Goal: Check status: Check status

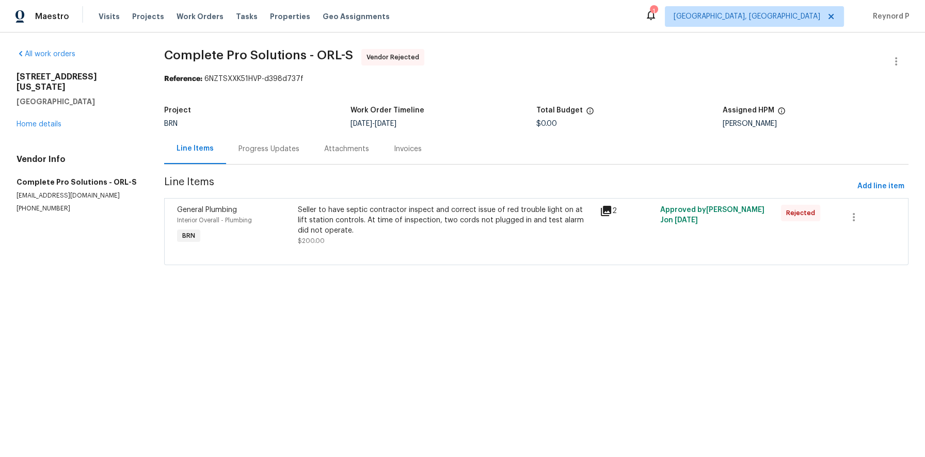
click at [290, 148] on div "Progress Updates" at bounding box center [269, 149] width 61 height 10
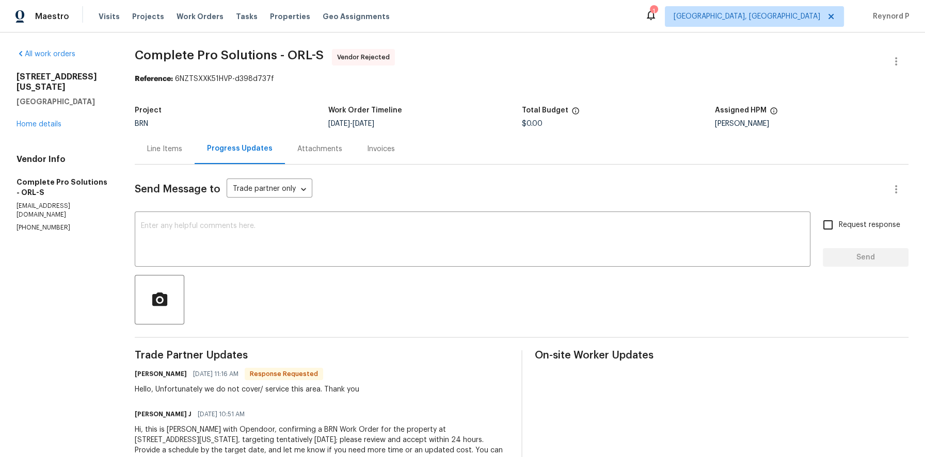
scroll to position [38, 0]
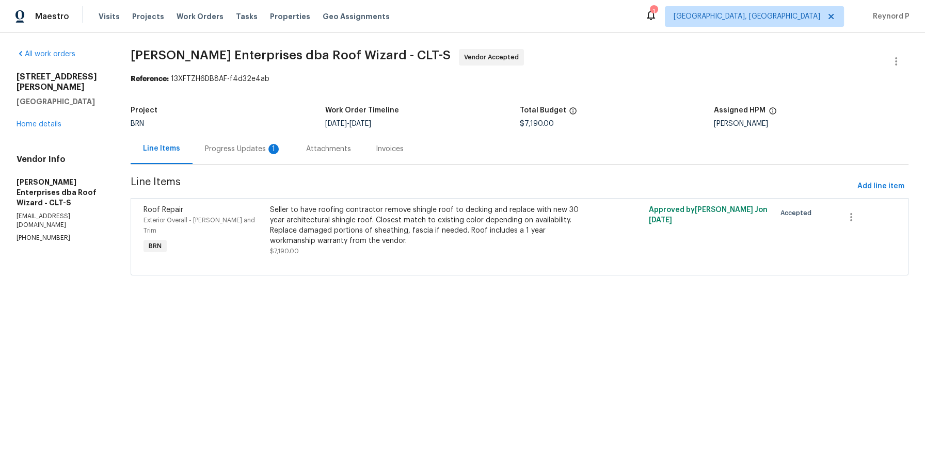
click at [256, 148] on div "Progress Updates 1" at bounding box center [243, 149] width 76 height 10
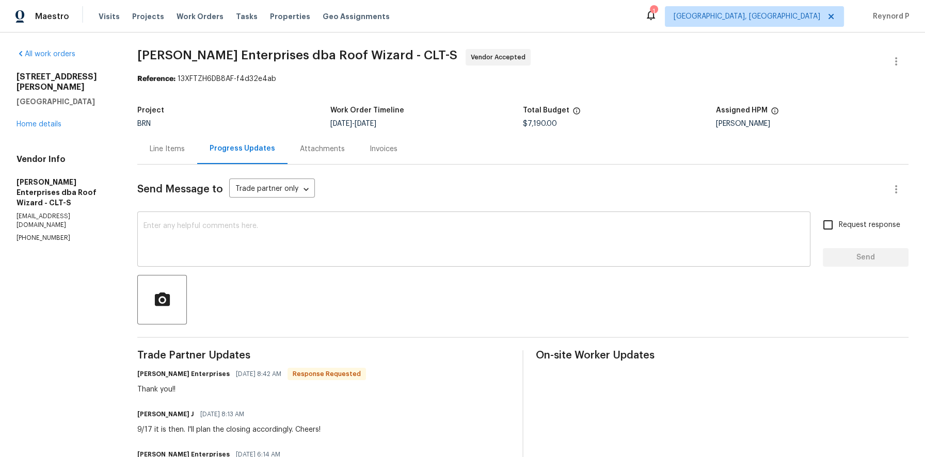
scroll to position [209, 0]
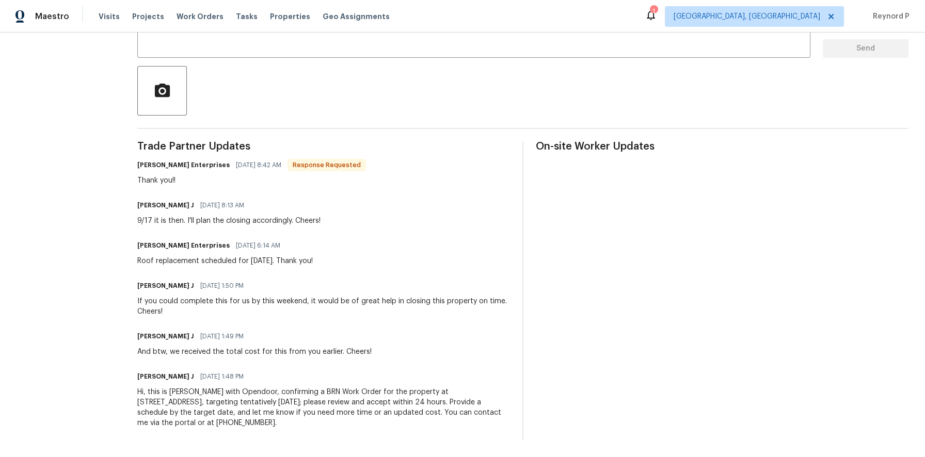
click at [290, 224] on div "9/17 it is then. I'll plan the closing accordingly. Cheers!" at bounding box center [228, 221] width 183 height 10
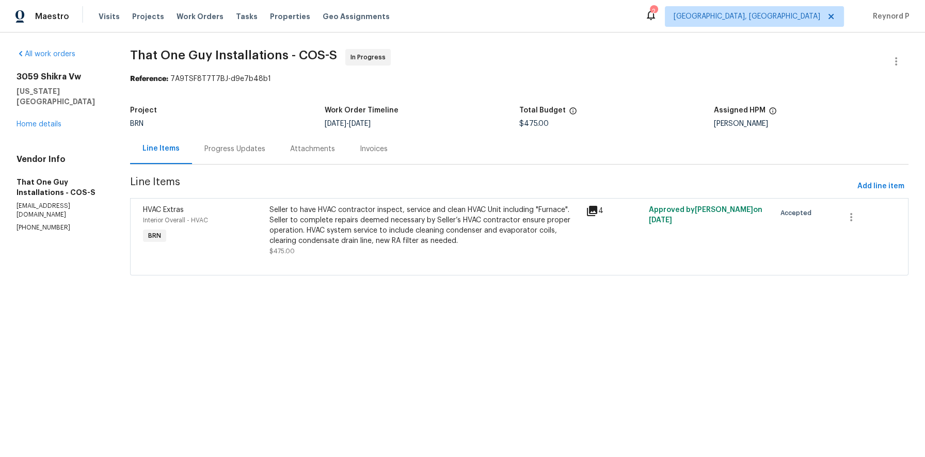
click at [348, 219] on div "Seller to have HVAC contractor inspect, service and clean HVAC Unit including "…" at bounding box center [425, 225] width 310 height 41
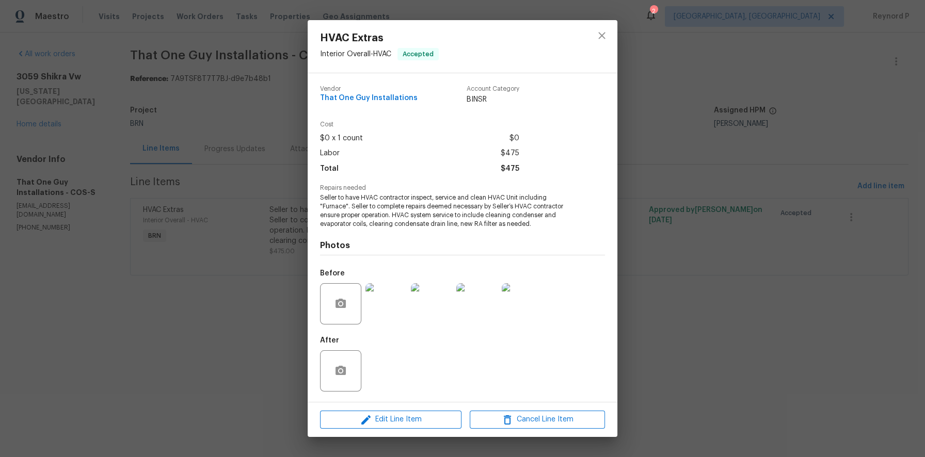
click at [255, 348] on div "HVAC Extras Interior Overall - HVAC Accepted Vendor That One Guy Installations …" at bounding box center [462, 228] width 925 height 457
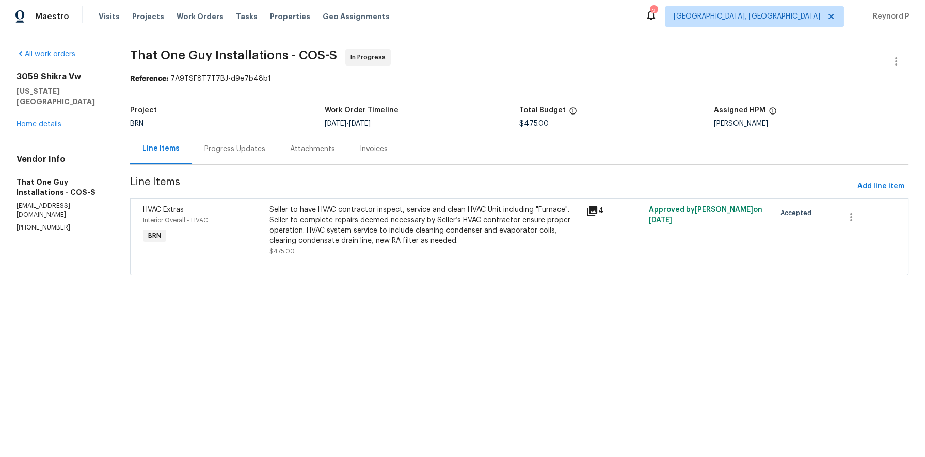
click at [243, 155] on div "Progress Updates" at bounding box center [235, 149] width 86 height 30
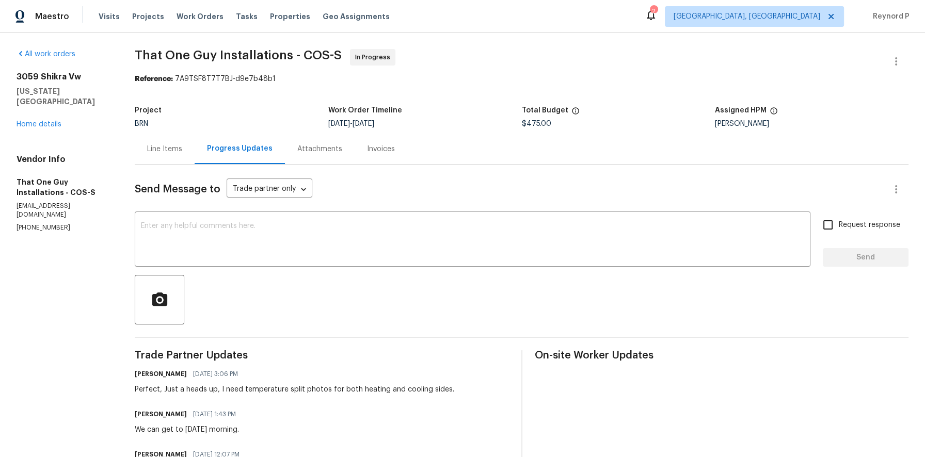
scroll to position [78, 0]
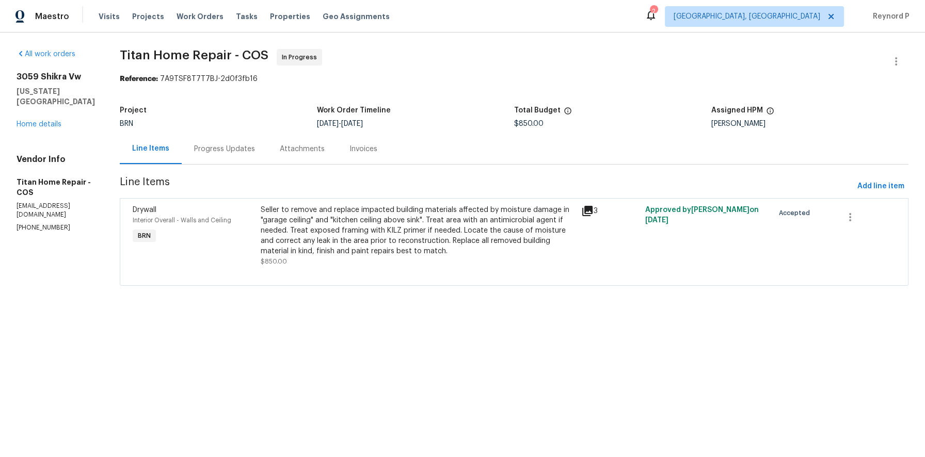
click at [289, 236] on div "Seller to remove and replace impacted building materials affected by moisture d…" at bounding box center [418, 231] width 314 height 52
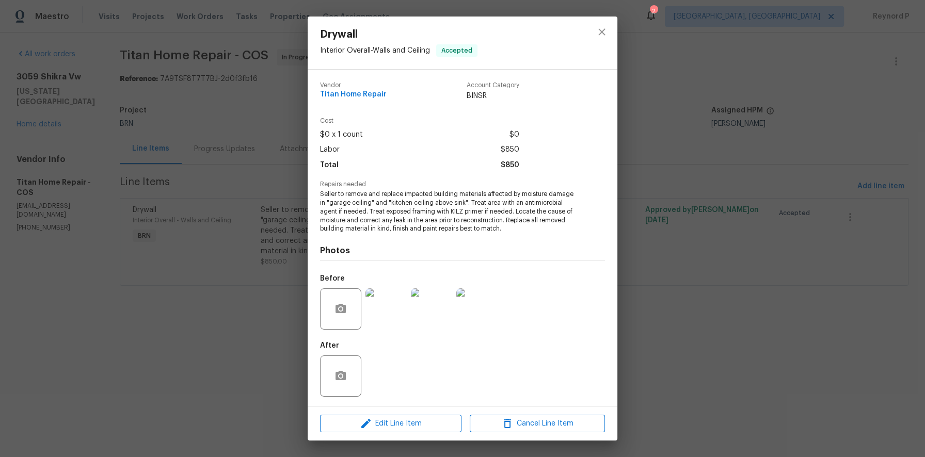
click at [247, 339] on div "Drywall Interior Overall - Walls and Ceiling Accepted Vendor Titan Home Repair …" at bounding box center [462, 228] width 925 height 457
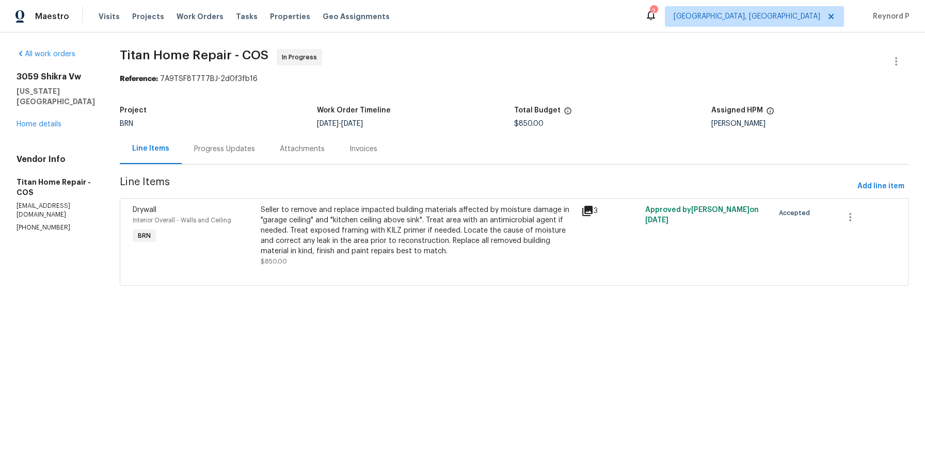
click at [220, 152] on div "Progress Updates" at bounding box center [224, 149] width 61 height 10
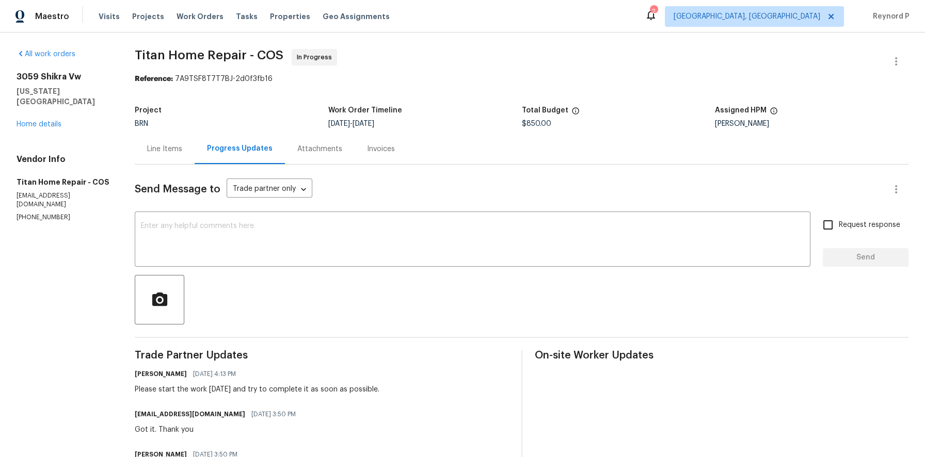
scroll to position [239, 0]
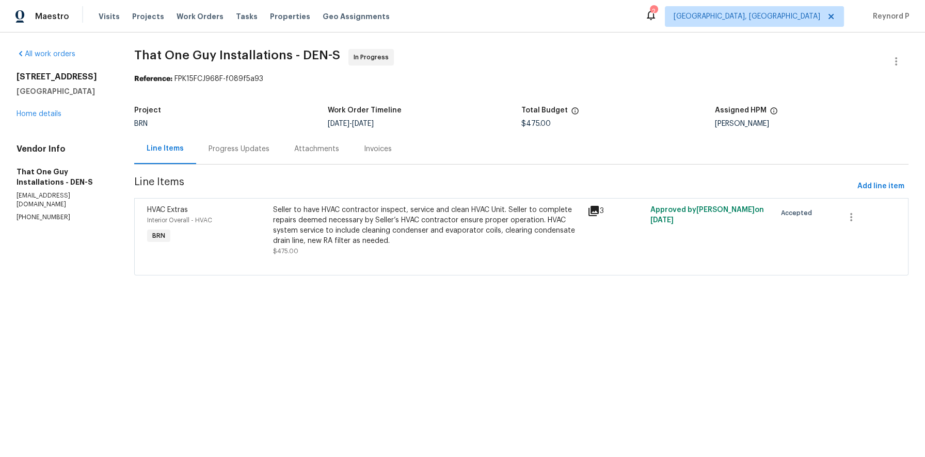
click at [344, 217] on div "Seller to have HVAC contractor inspect, service and clean HVAC Unit. Seller to …" at bounding box center [427, 225] width 308 height 41
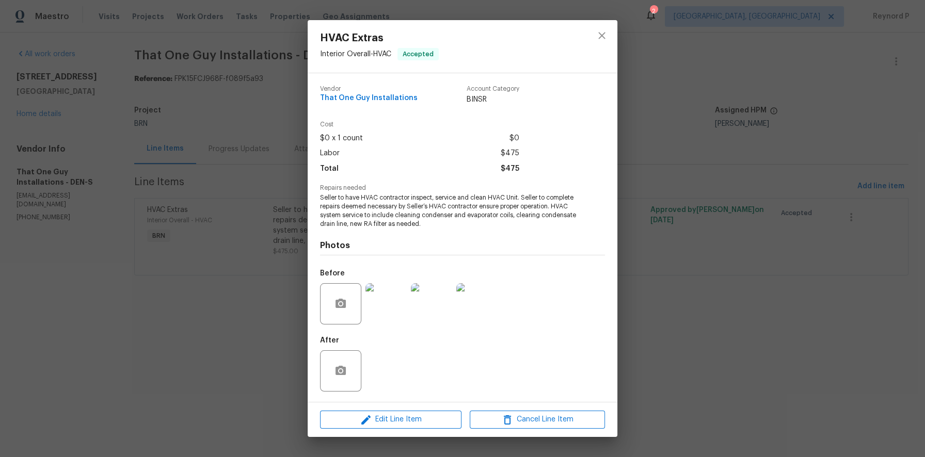
click at [291, 320] on div "HVAC Extras Interior Overall - HVAC Accepted Vendor That One Guy Installations …" at bounding box center [462, 228] width 925 height 457
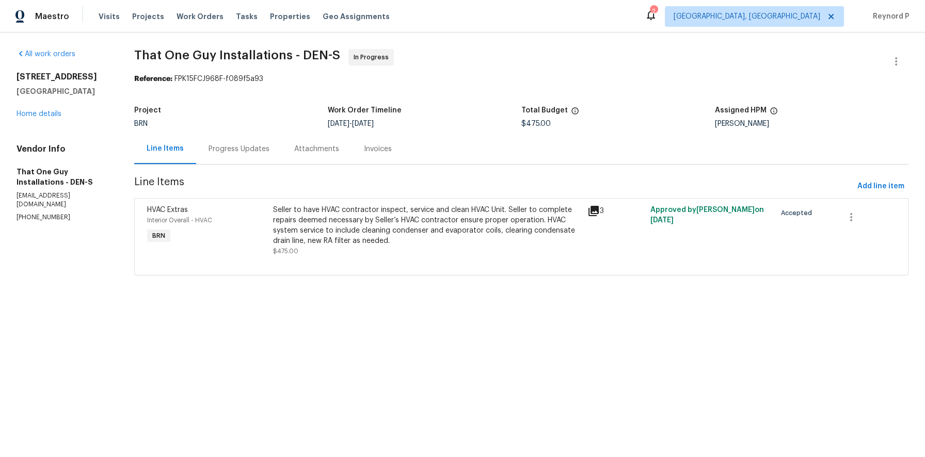
click at [252, 151] on div "Progress Updates" at bounding box center [239, 149] width 61 height 10
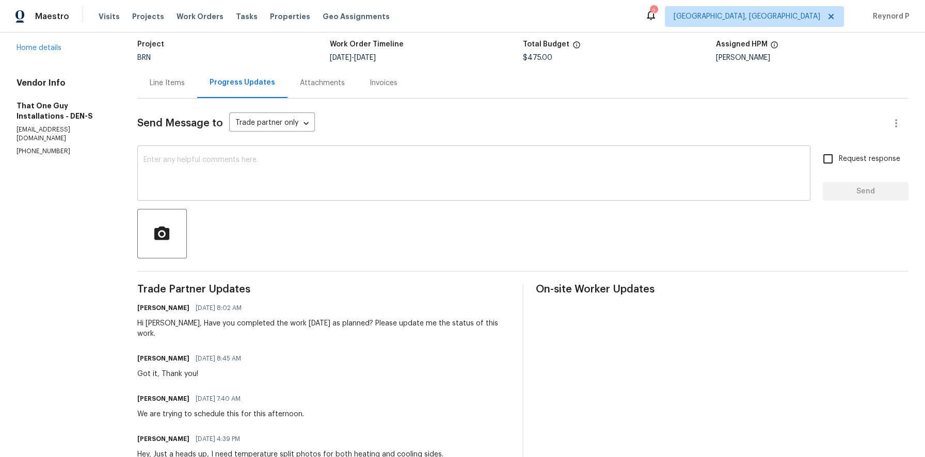
scroll to position [159, 0]
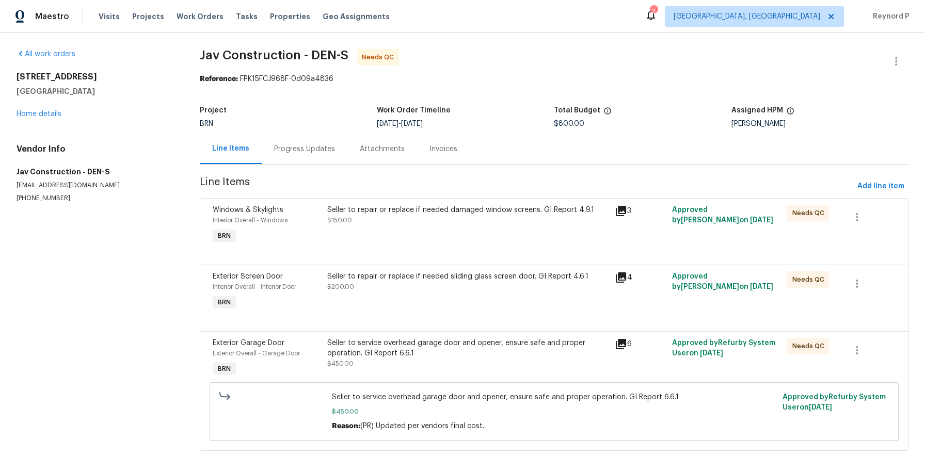
scroll to position [25, 0]
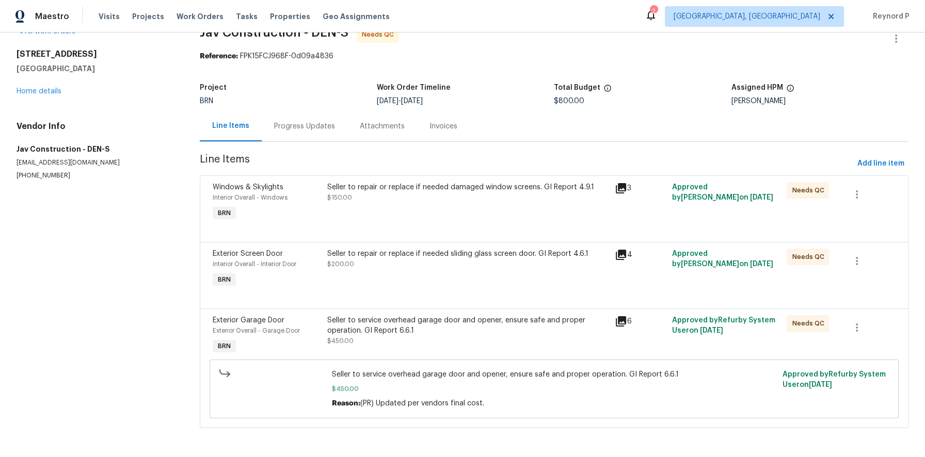
click at [419, 197] on div "Seller to repair or replace if needed damaged window screens. GI Report 4.9.1 $…" at bounding box center [467, 192] width 281 height 21
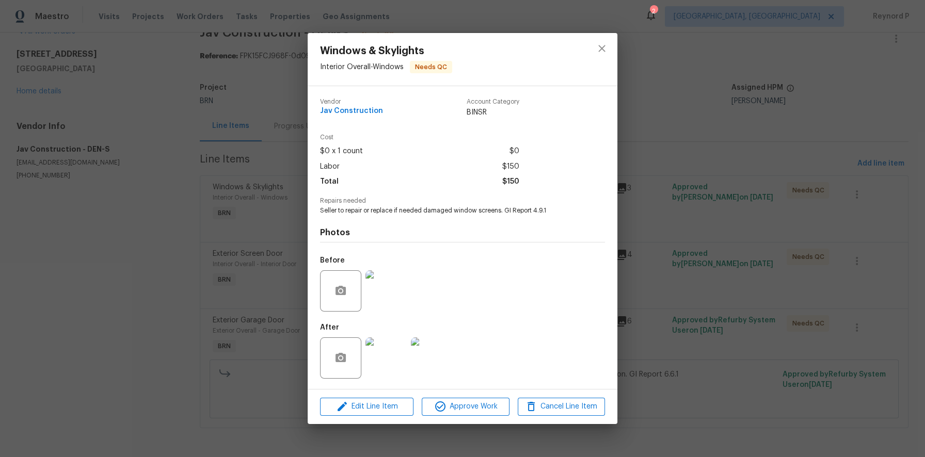
click at [232, 276] on div "Windows & Skylights Interior Overall - Windows Needs QC Vendor Jav Construction…" at bounding box center [462, 228] width 925 height 457
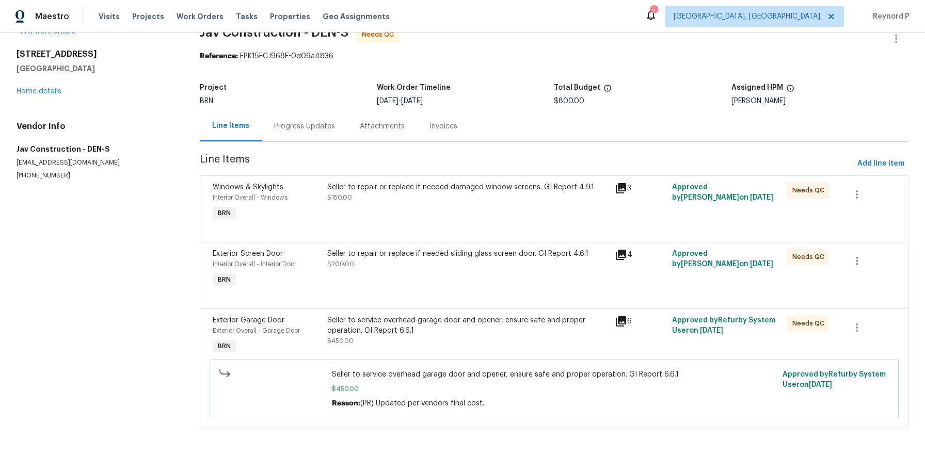
click at [434, 290] on div at bounding box center [554, 296] width 683 height 12
click at [388, 265] on div "Seller to repair or replace if needed sliding glass screen door. GI Report 4.6.…" at bounding box center [467, 259] width 281 height 21
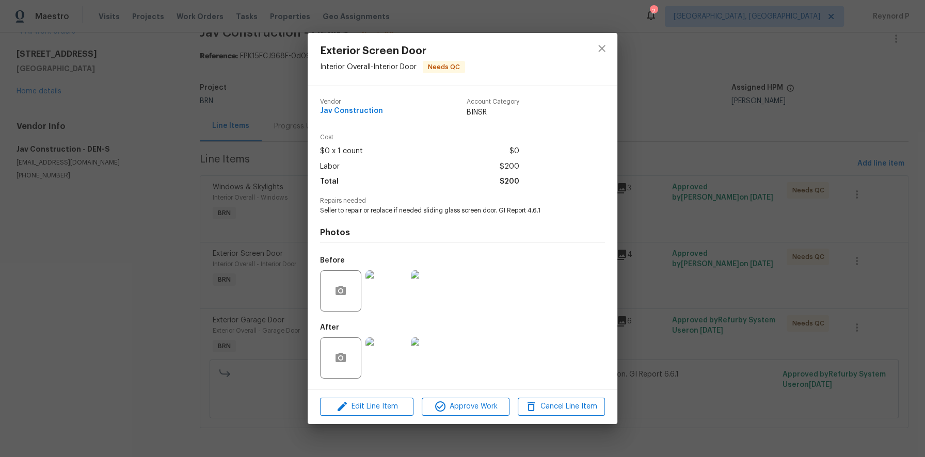
click at [231, 303] on div "Exterior Screen Door Interior Overall - Interior Door Needs QC Vendor Jav Const…" at bounding box center [462, 228] width 925 height 457
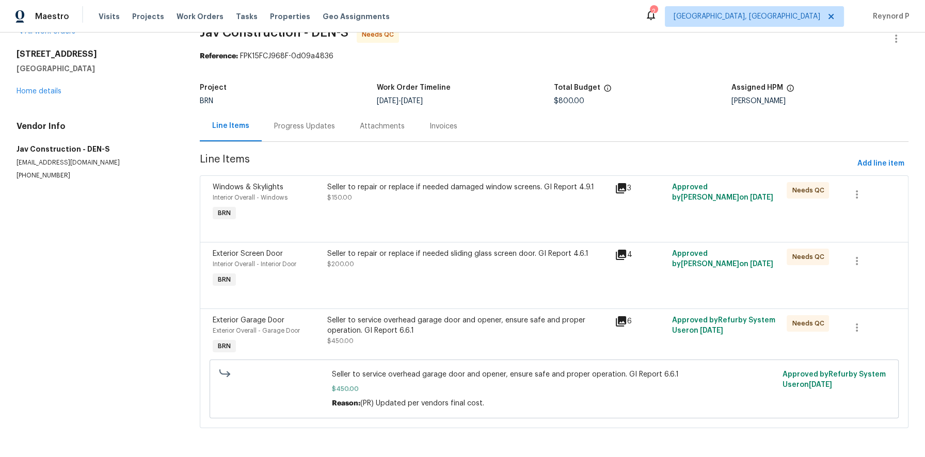
click at [437, 327] on div "Seller to service overhead garage door and opener, ensure safe and proper opera…" at bounding box center [467, 325] width 281 height 21
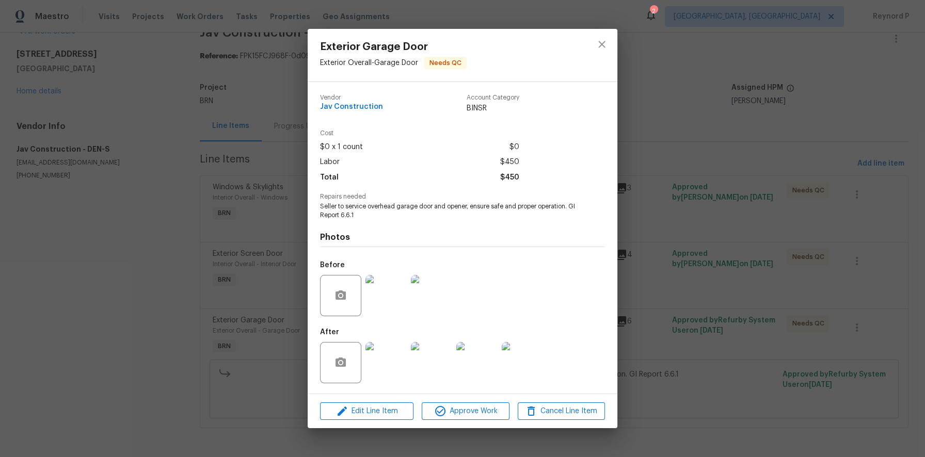
click at [179, 333] on div "Exterior Garage Door Exterior Overall - Garage Door Needs QC Vendor Jav Constru…" at bounding box center [462, 228] width 925 height 457
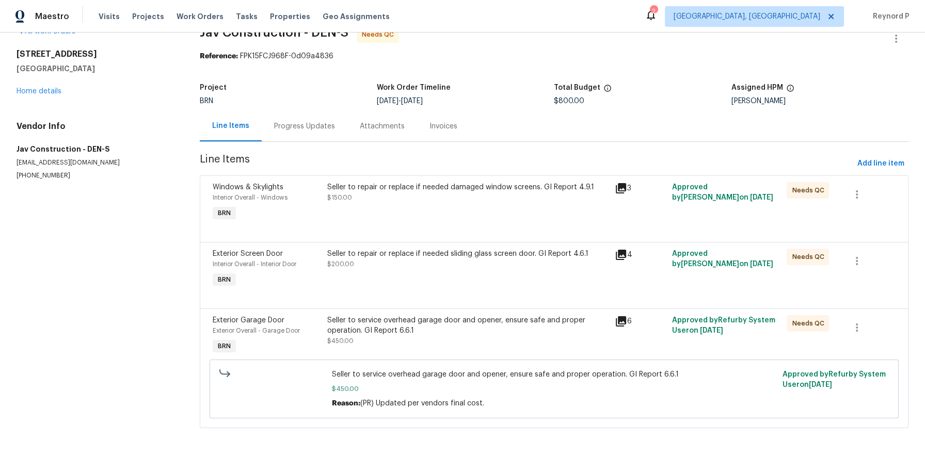
click at [306, 114] on div "Progress Updates" at bounding box center [305, 126] width 86 height 30
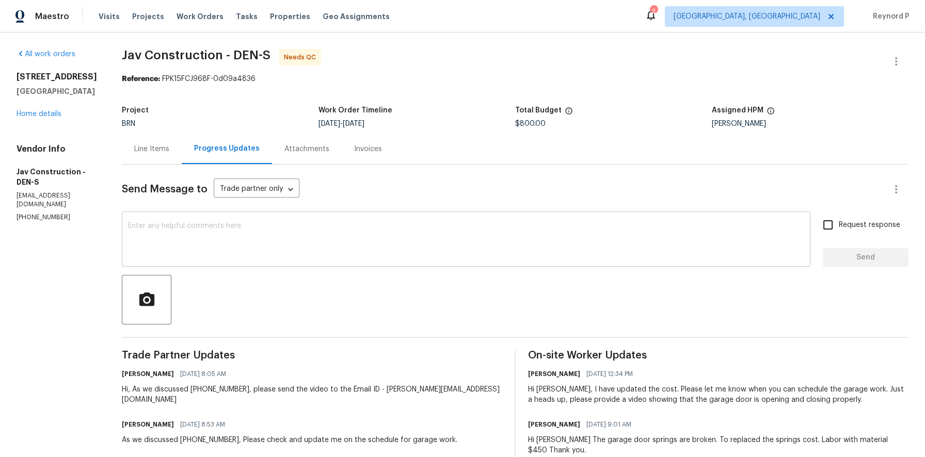
scroll to position [129, 0]
